Goal: Information Seeking & Learning: Learn about a topic

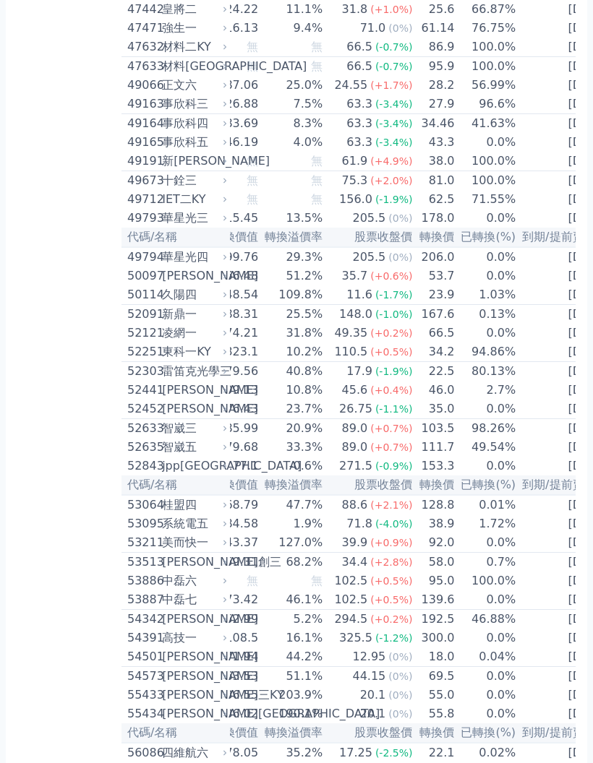
scroll to position [0, 113]
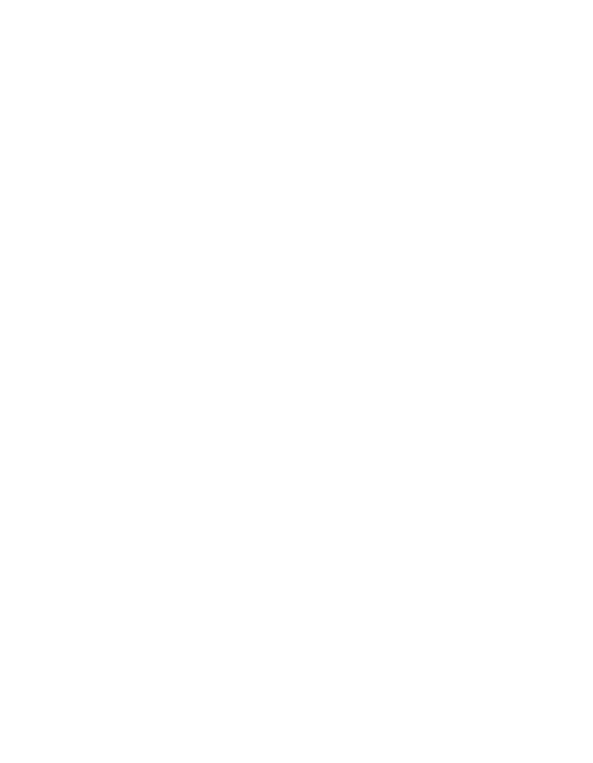
scroll to position [4355, 0]
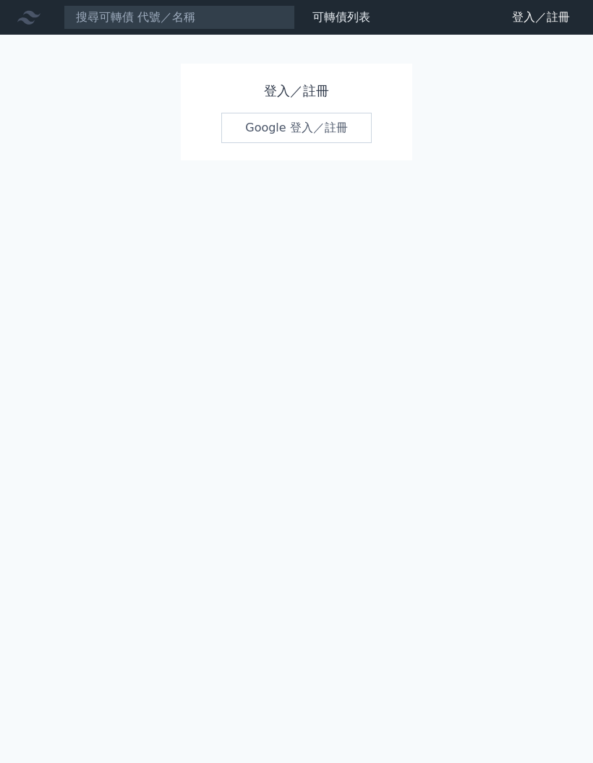
click at [329, 124] on link "Google 登入／註冊" at bounding box center [296, 128] width 150 height 30
click at [296, 129] on link "Google 登入／註冊" at bounding box center [296, 128] width 150 height 30
click at [313, 128] on link "Google 登入／註冊" at bounding box center [296, 128] width 150 height 30
click at [296, 85] on h1 "登入／註冊" at bounding box center [296, 91] width 150 height 20
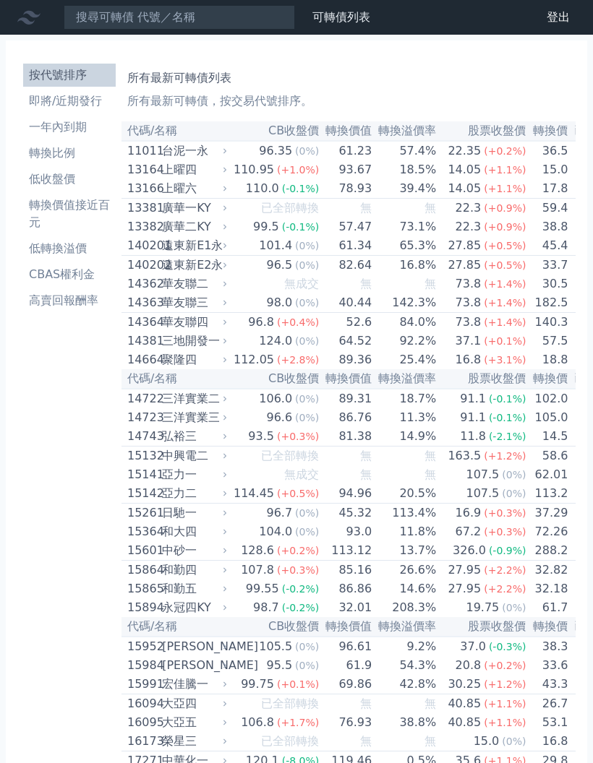
click at [200, 293] on div "華友聯二" at bounding box center [193, 283] width 62 height 17
click at [201, 426] on div "三洋實業三" at bounding box center [193, 417] width 62 height 17
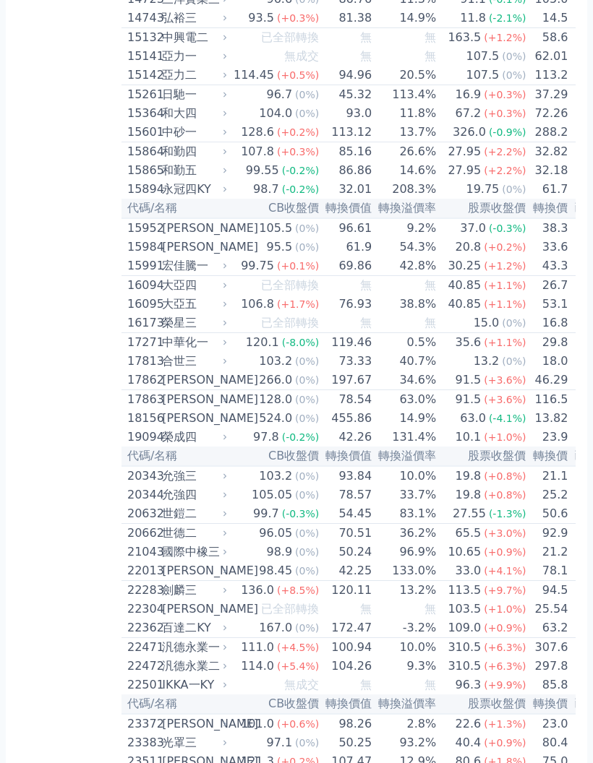
scroll to position [556, 0]
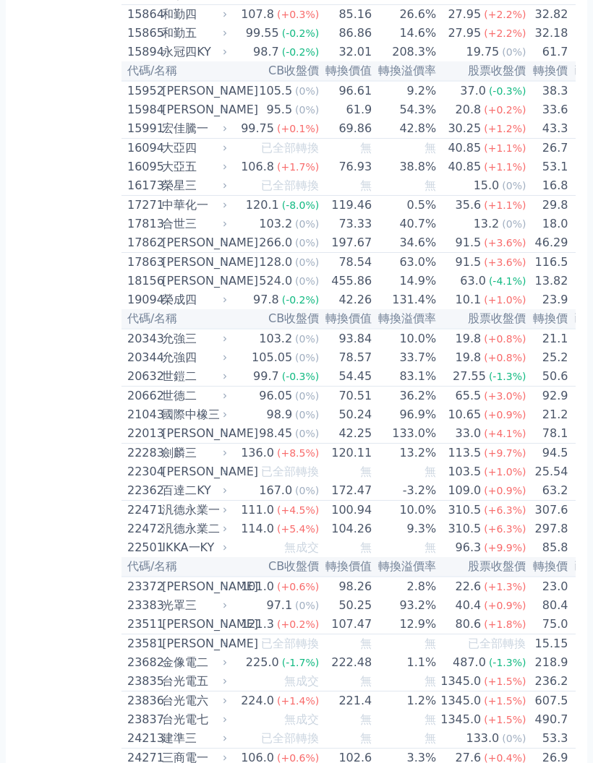
click at [175, 366] on div "允強四" at bounding box center [193, 357] width 62 height 17
click at [189, 385] on div "世鎧二" at bounding box center [193, 376] width 62 height 17
click at [196, 385] on div "世鎧二" at bounding box center [193, 376] width 62 height 17
click at [198, 405] on div "世德二" at bounding box center [193, 395] width 62 height 17
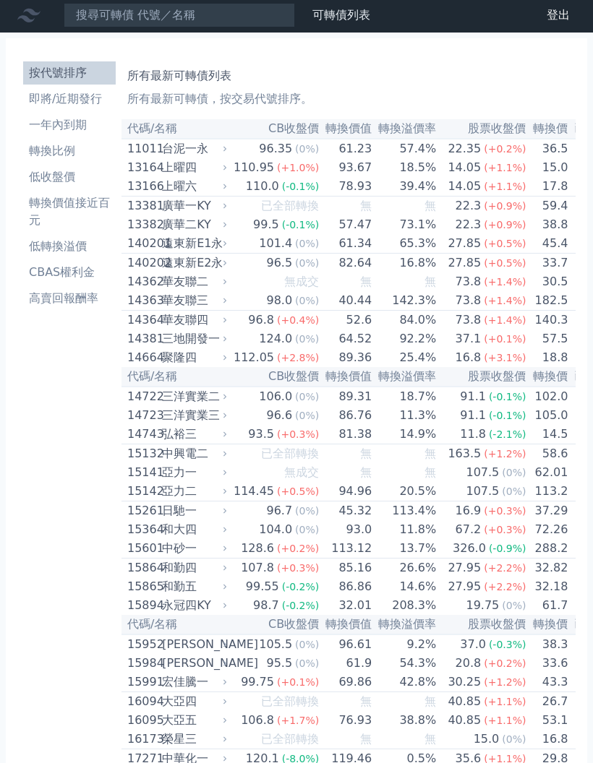
scroll to position [0, 0]
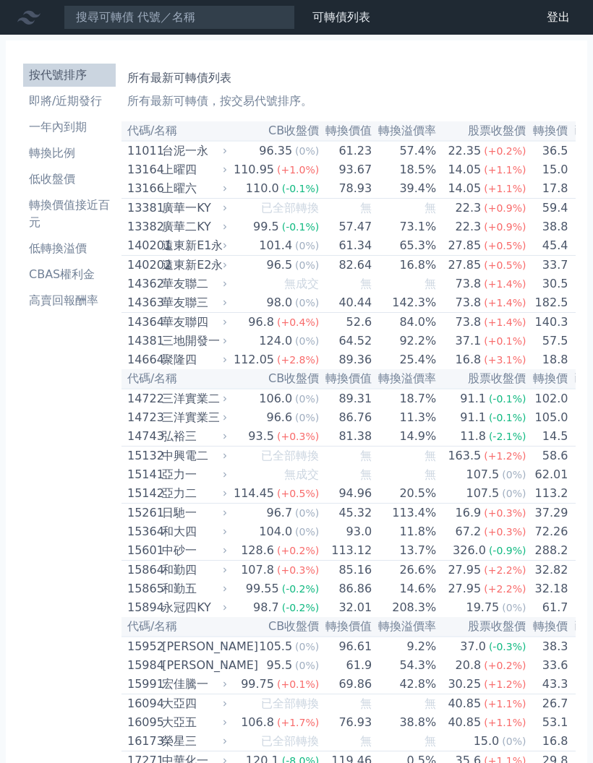
click at [66, 133] on li "一年內到期" at bounding box center [69, 127] width 92 height 17
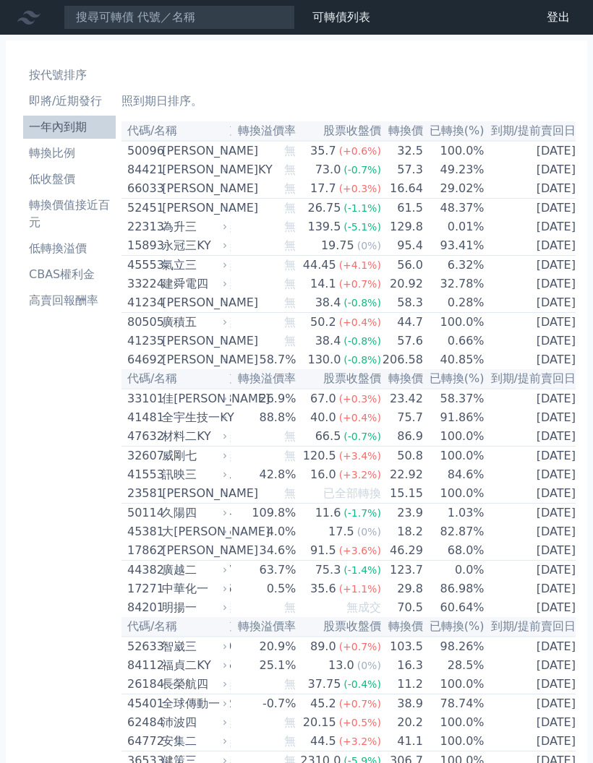
scroll to position [0, 190]
click at [546, 194] on td "2025-08-24" at bounding box center [534, 189] width 96 height 20
click at [536, 275] on td "2025-09-05" at bounding box center [534, 266] width 96 height 20
click at [470, 272] on td "6.32%" at bounding box center [454, 266] width 61 height 20
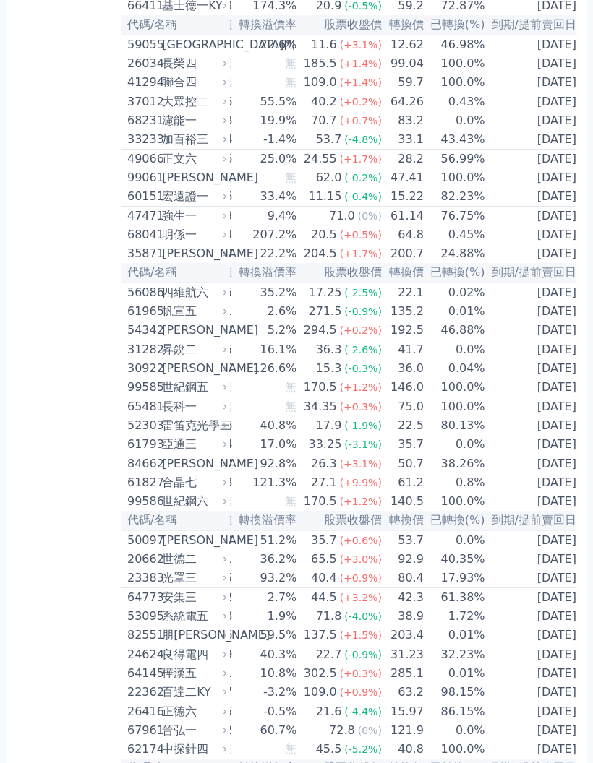
scroll to position [1592, 0]
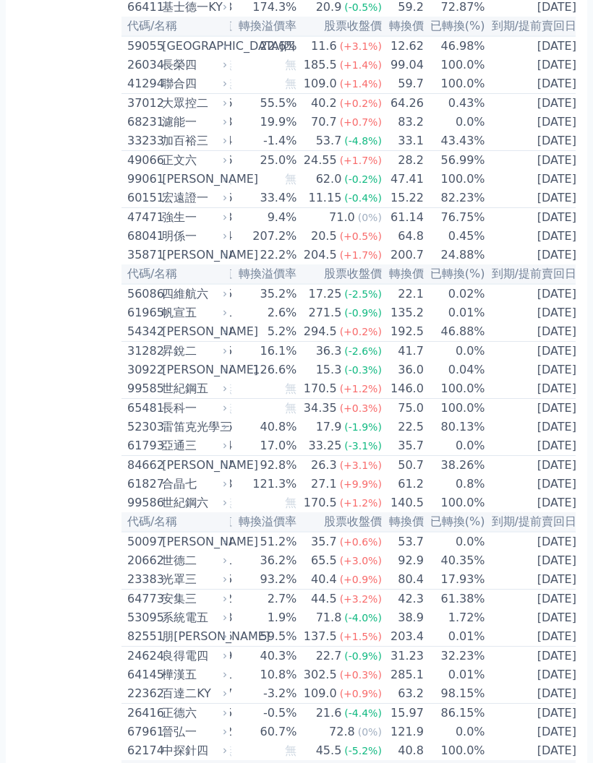
click at [542, 399] on td "2026-07-19" at bounding box center [534, 389] width 96 height 20
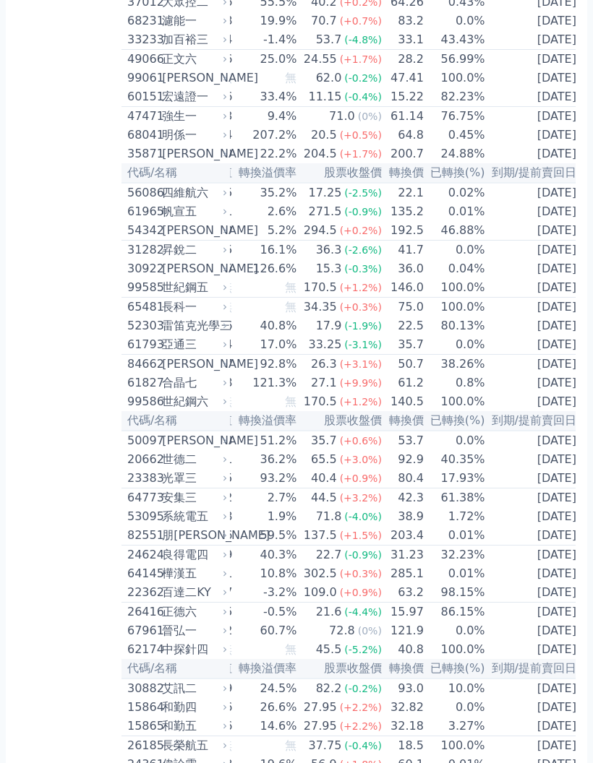
scroll to position [1692, 0]
click at [168, 297] on div "世紀鋼五" at bounding box center [193, 288] width 62 height 17
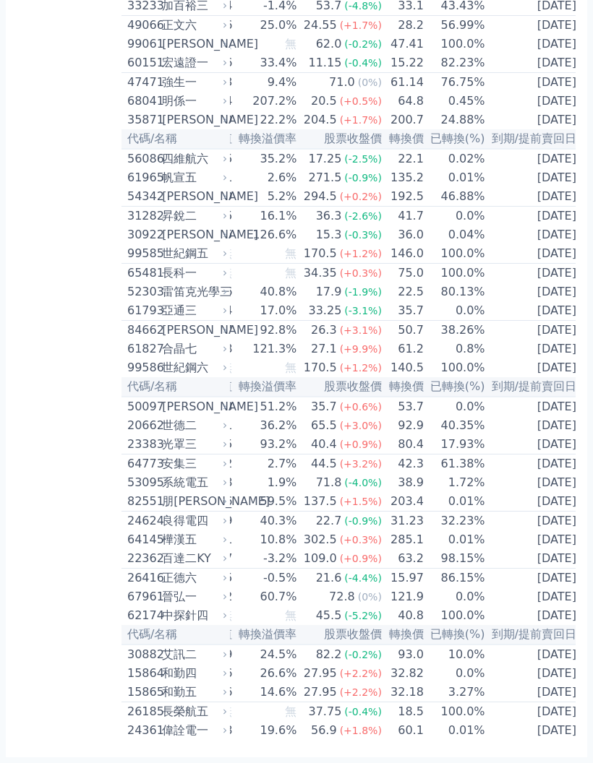
scroll to position [1847, 0]
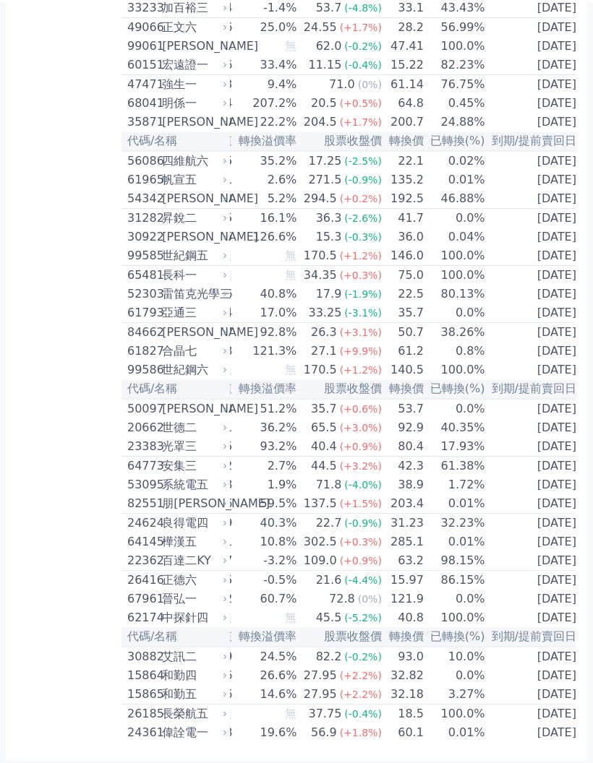
click at [555, 492] on td "[DATE]" at bounding box center [534, 482] width 96 height 19
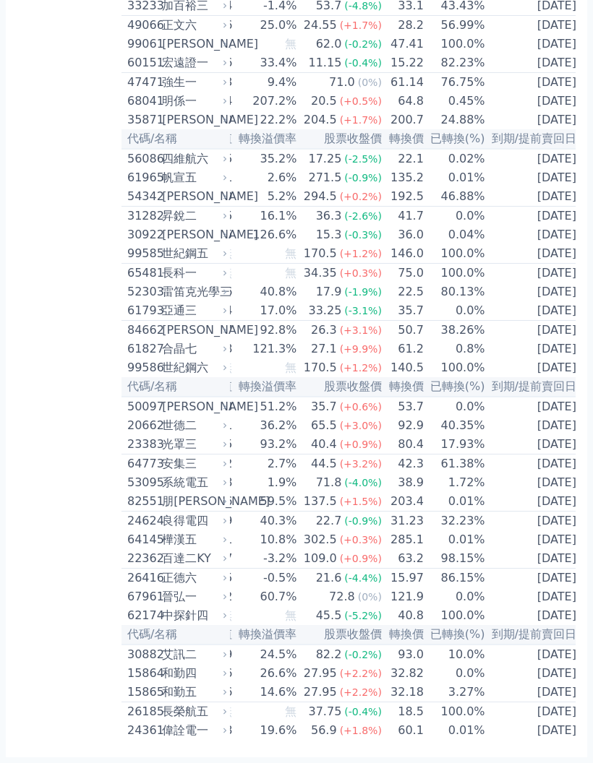
click at [560, 454] on td "[DATE]" at bounding box center [534, 445] width 96 height 20
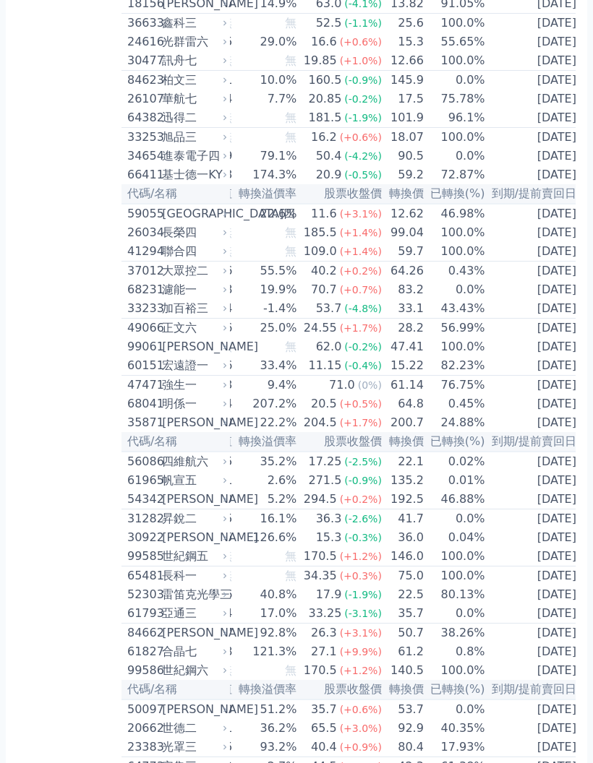
scroll to position [1418, 0]
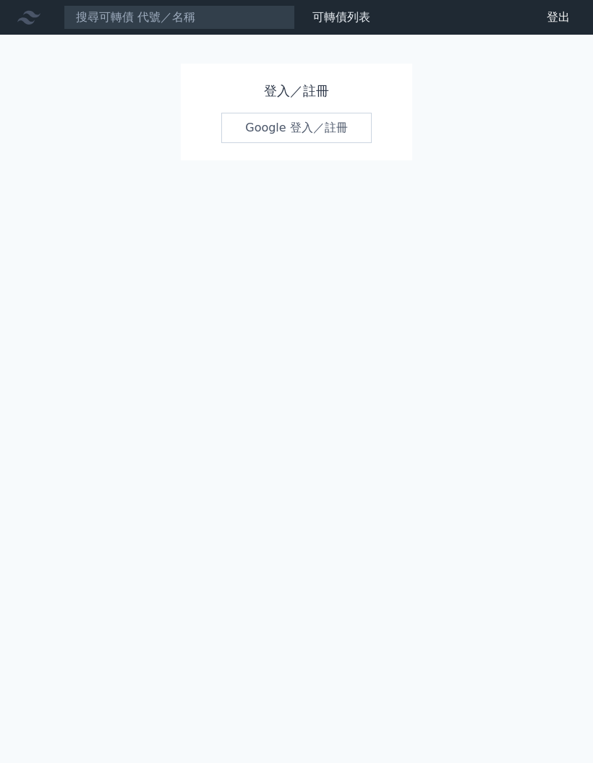
click at [312, 84] on h1 "登入／註冊" at bounding box center [296, 91] width 150 height 20
click at [324, 136] on link "Google 登入／註冊" at bounding box center [296, 128] width 150 height 30
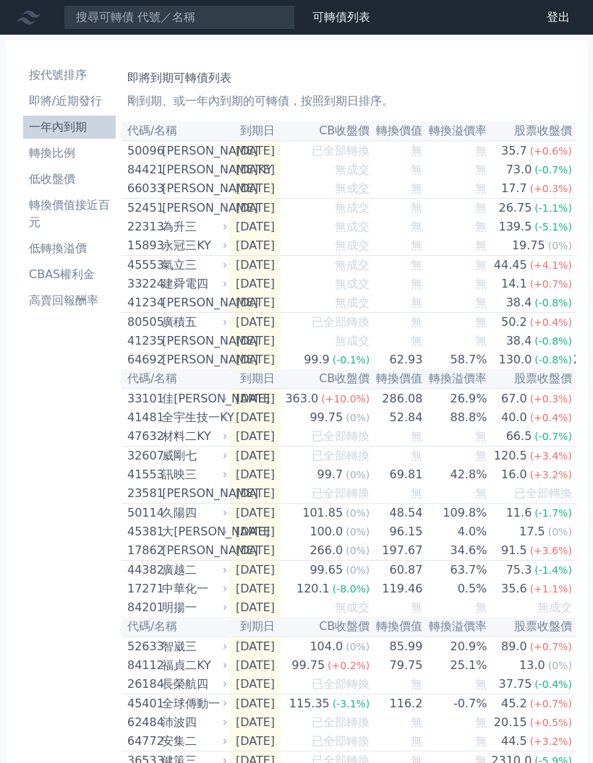
click at [160, 350] on div "41235 [PERSON_NAME]" at bounding box center [173, 340] width 93 height 17
click at [275, 234] on td "[DATE]" at bounding box center [255, 226] width 51 height 19
click at [73, 74] on li "按代號排序" at bounding box center [69, 74] width 92 height 17
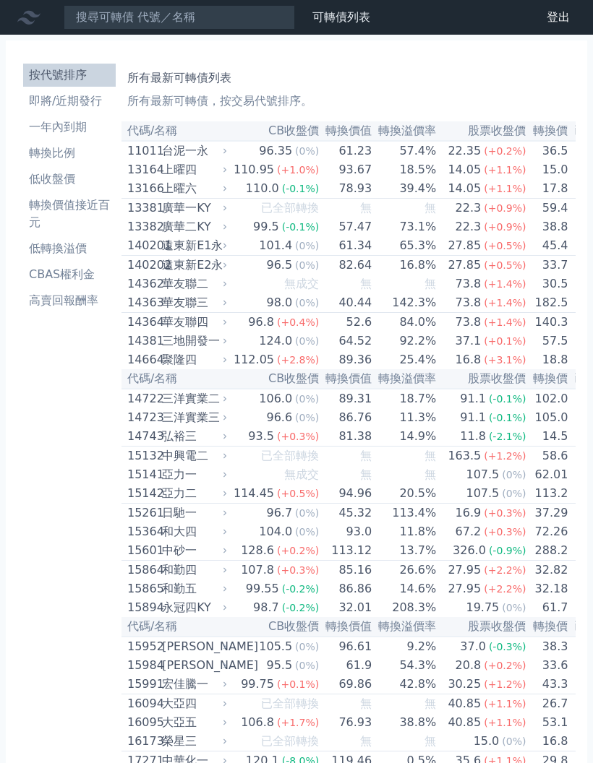
click at [526, 271] on td "33.7" at bounding box center [547, 266] width 42 height 20
click at [469, 389] on th "股票收盤價" at bounding box center [481, 379] width 90 height 20
click at [458, 426] on div "91.1" at bounding box center [473, 417] width 32 height 17
click at [262, 105] on p "所有最新可轉債，按交易代號排序。" at bounding box center [348, 100] width 442 height 17
click at [171, 103] on p "所有最新可轉債，按交易代號排序。" at bounding box center [348, 100] width 442 height 17
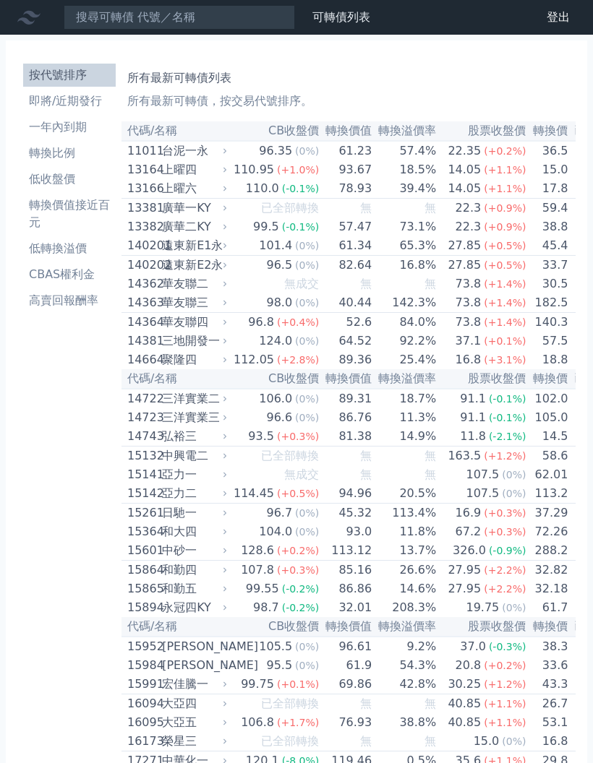
click at [187, 159] on div "台泥一永" at bounding box center [193, 150] width 62 height 17
click at [216, 251] on div "遠東新E1永" at bounding box center [193, 245] width 62 height 17
click at [376, 256] on td "65.3%" at bounding box center [404, 246] width 64 height 20
click at [372, 293] on td "無" at bounding box center [404, 284] width 64 height 19
click at [353, 332] on td "52.6" at bounding box center [345, 323] width 53 height 20
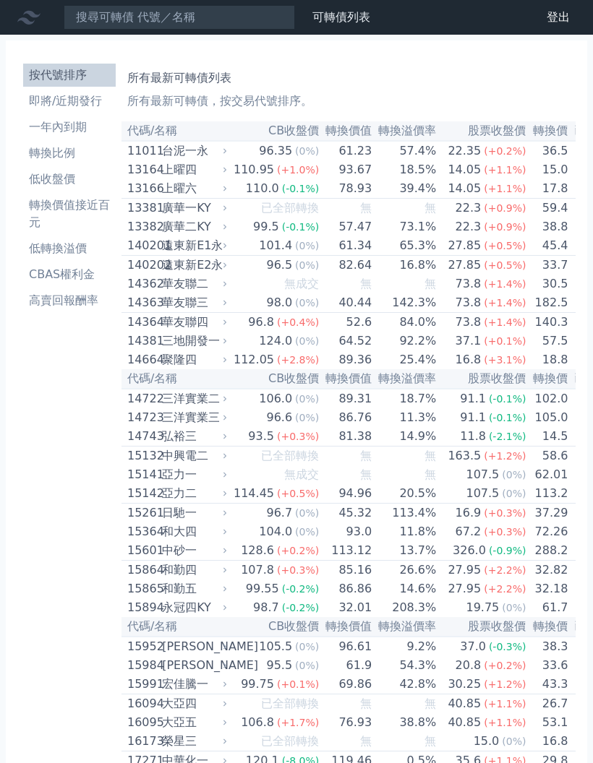
click at [327, 369] on td "89.36" at bounding box center [345, 359] width 53 height 19
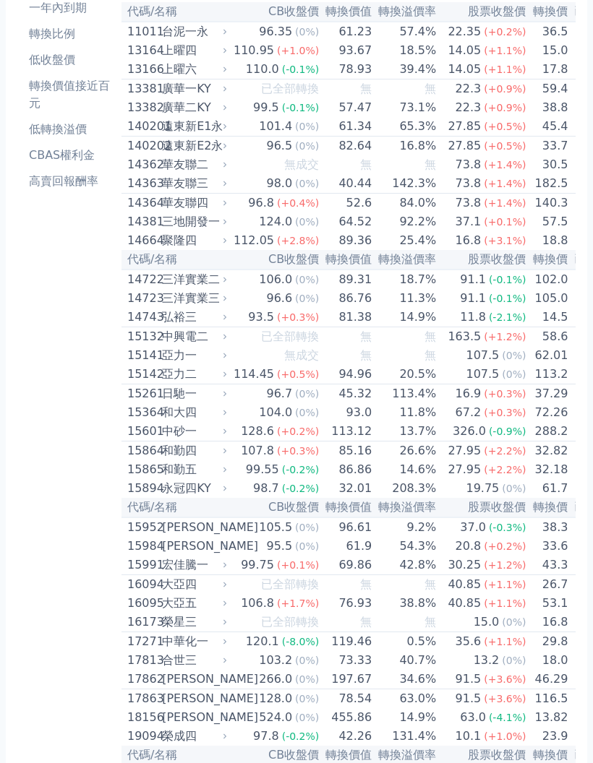
scroll to position [152, 0]
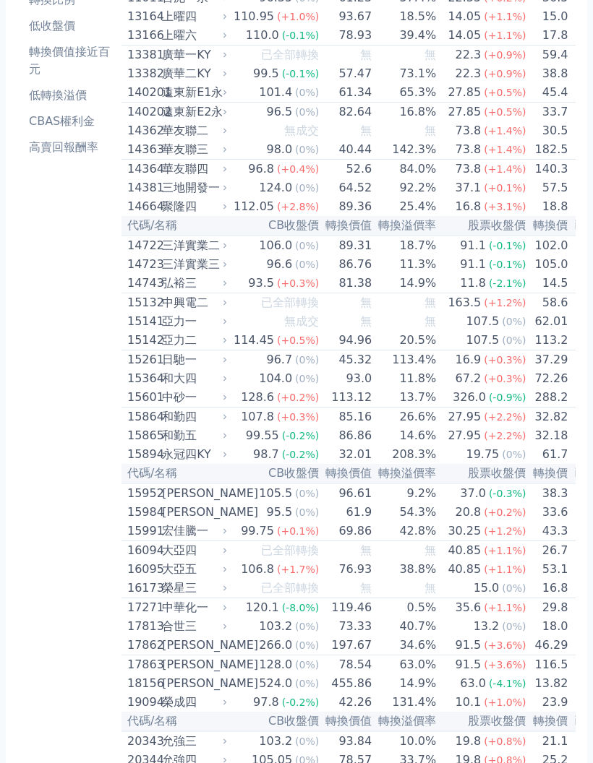
click at [483, 137] on span "(+1.4%)" at bounding box center [504, 132] width 42 height 12
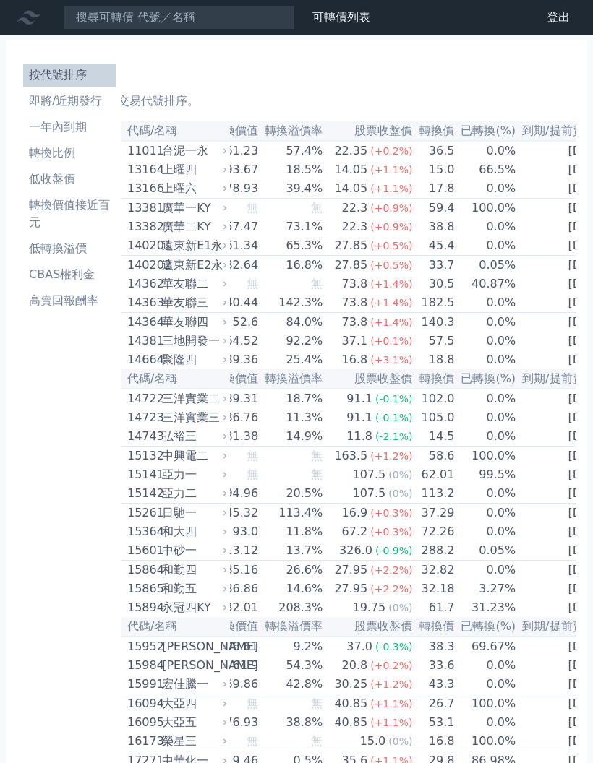
scroll to position [0, 113]
click at [545, 266] on td "[DATE]" at bounding box center [565, 266] width 96 height 20
click at [546, 204] on td "[DATE]" at bounding box center [565, 209] width 96 height 20
click at [543, 288] on td "[DATE]" at bounding box center [565, 284] width 96 height 19
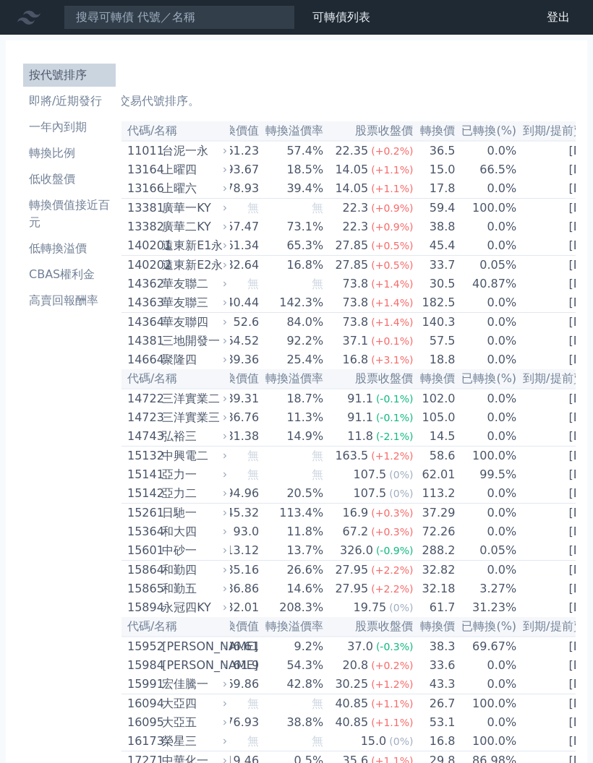
click at [538, 313] on td "[DATE]" at bounding box center [565, 303] width 96 height 20
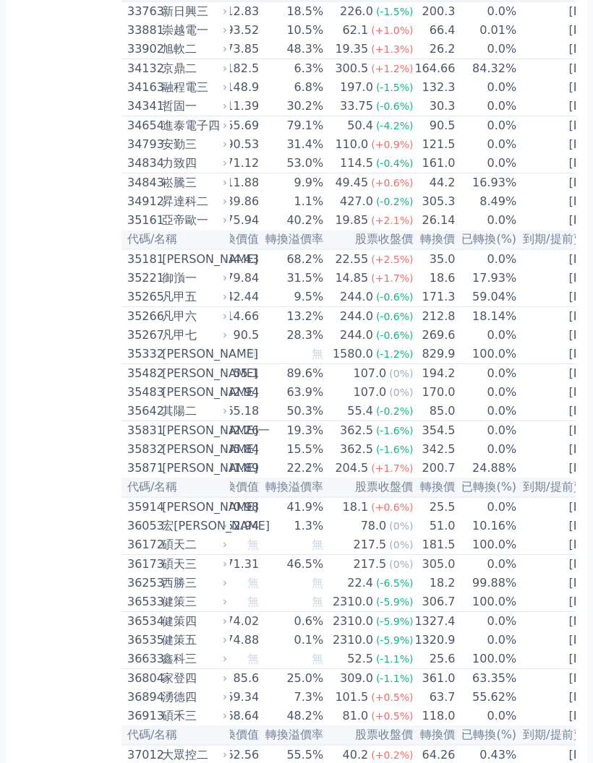
click at [548, 116] on td "[DATE]" at bounding box center [565, 107] width 96 height 20
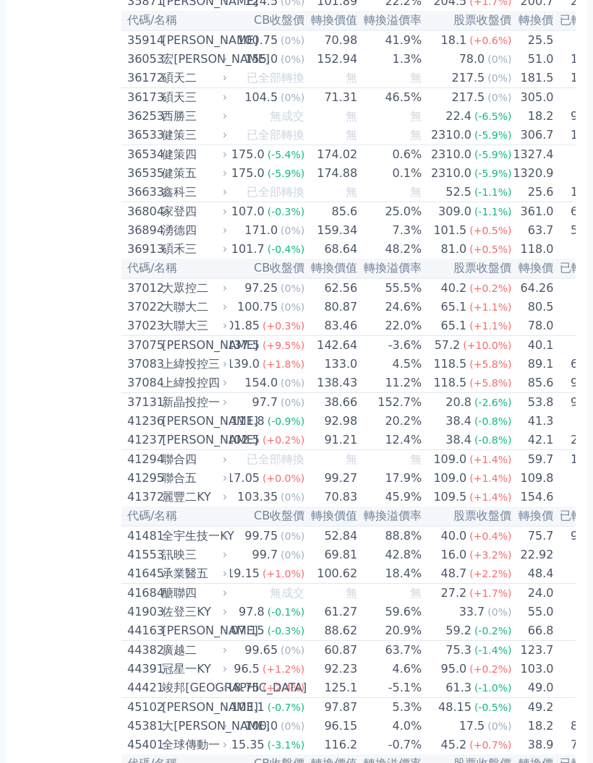
scroll to position [3331, 0]
